Goal: Answer question/provide support

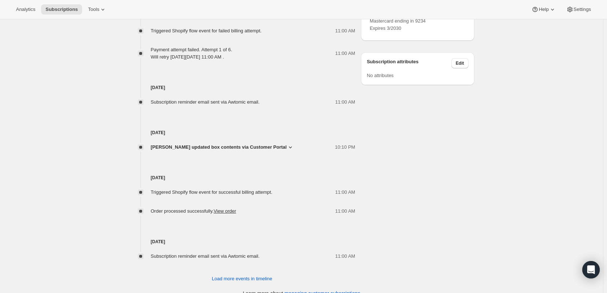
scroll to position [451, 0]
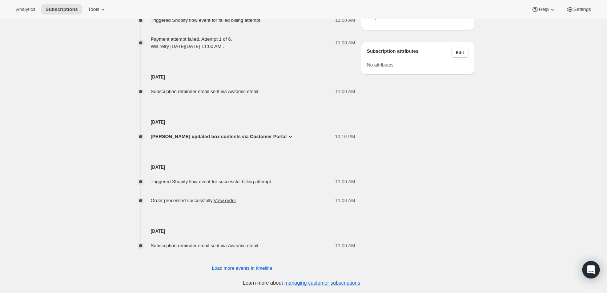
click at [287, 135] on icon at bounding box center [290, 136] width 7 height 7
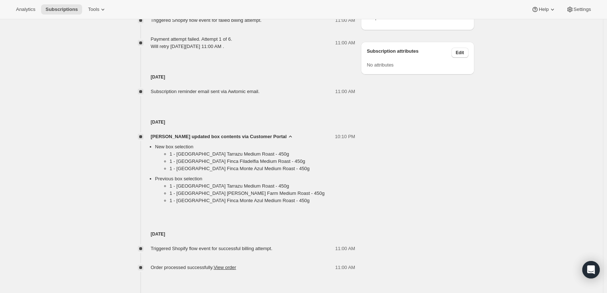
drag, startPoint x: 287, startPoint y: 135, endPoint x: 271, endPoint y: 134, distance: 15.6
click at [270, 135] on span "[PERSON_NAME] updated box contents via Customer Portal" at bounding box center [219, 136] width 136 height 7
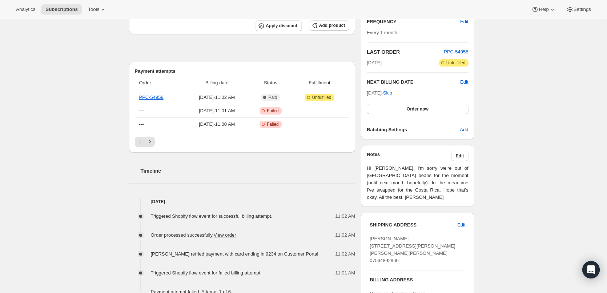
scroll to position [88, 0]
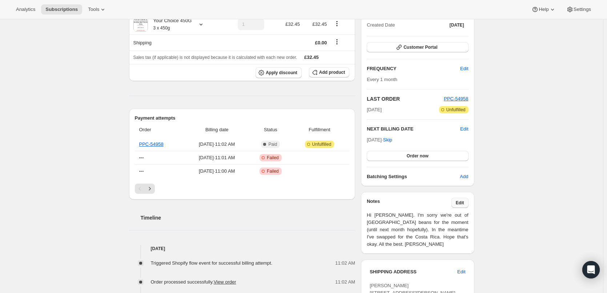
click at [464, 204] on span "Edit" at bounding box center [460, 203] width 8 height 6
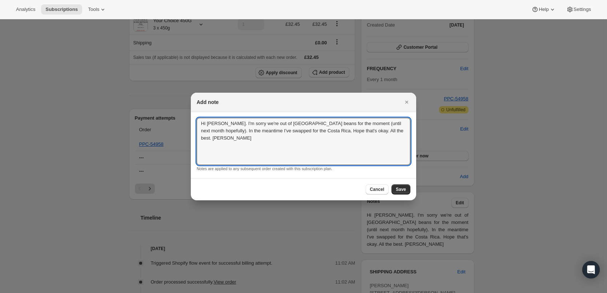
drag, startPoint x: 364, startPoint y: 137, endPoint x: 103, endPoint y: 121, distance: 261.7
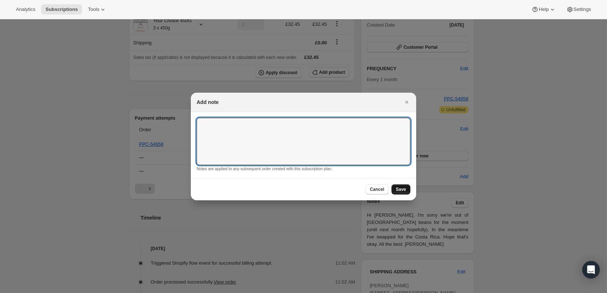
click at [402, 187] on span "Save" at bounding box center [401, 189] width 10 height 6
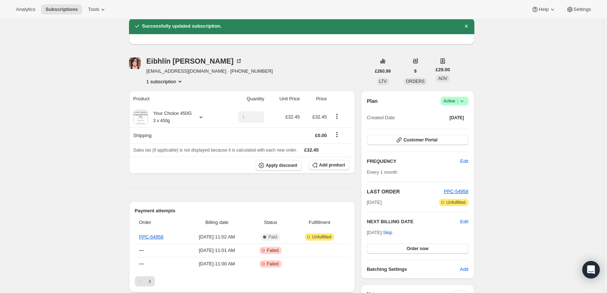
scroll to position [73, 0]
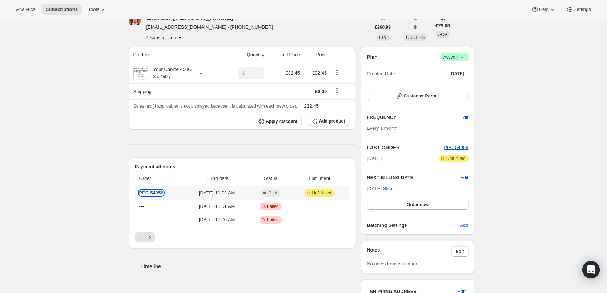
click at [157, 192] on link "PPC-54958" at bounding box center [151, 192] width 24 height 5
